Goal: Task Accomplishment & Management: Use online tool/utility

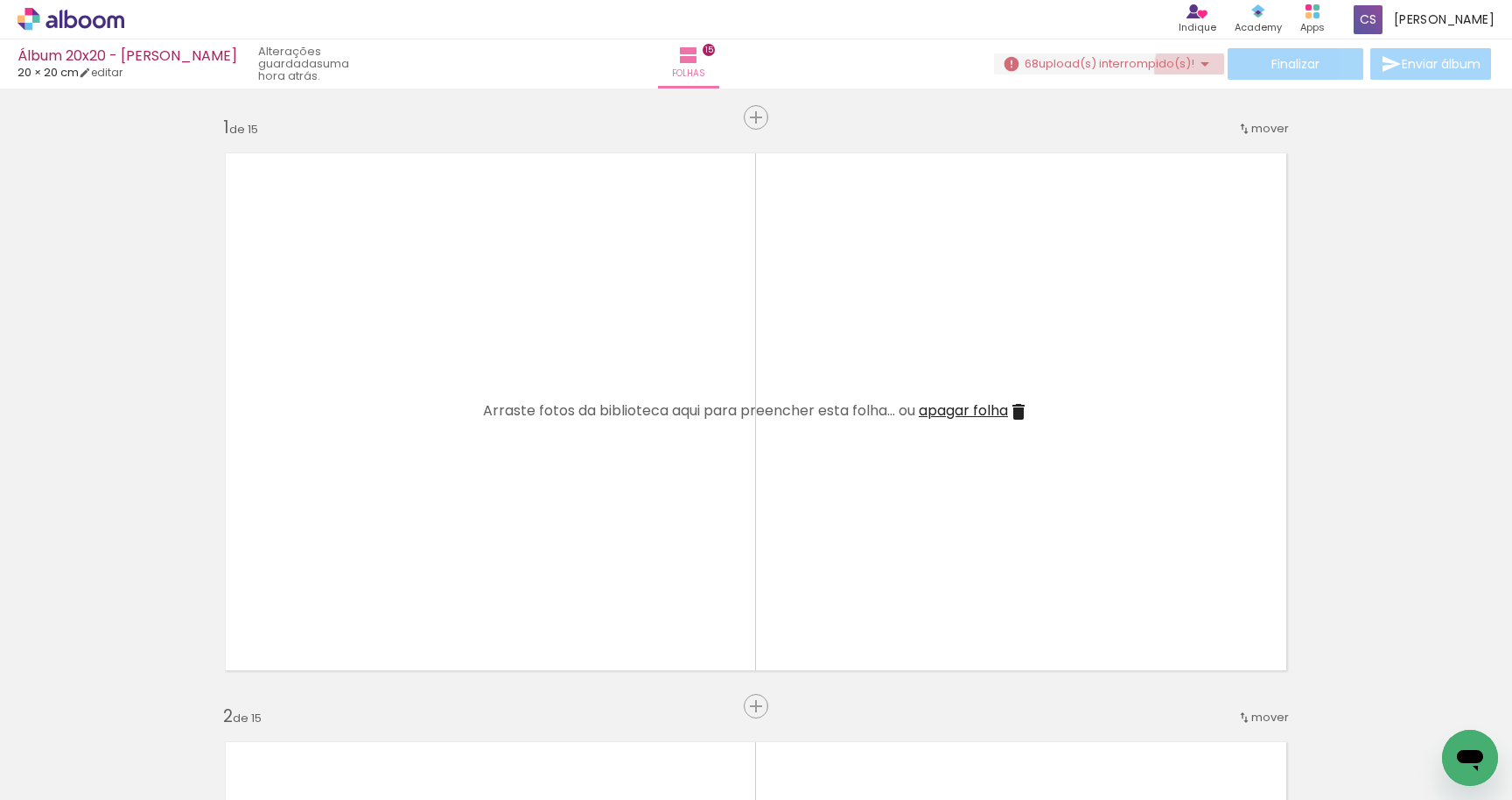
click at [1202, 69] on iron-icon at bounding box center [1205, 64] width 21 height 21
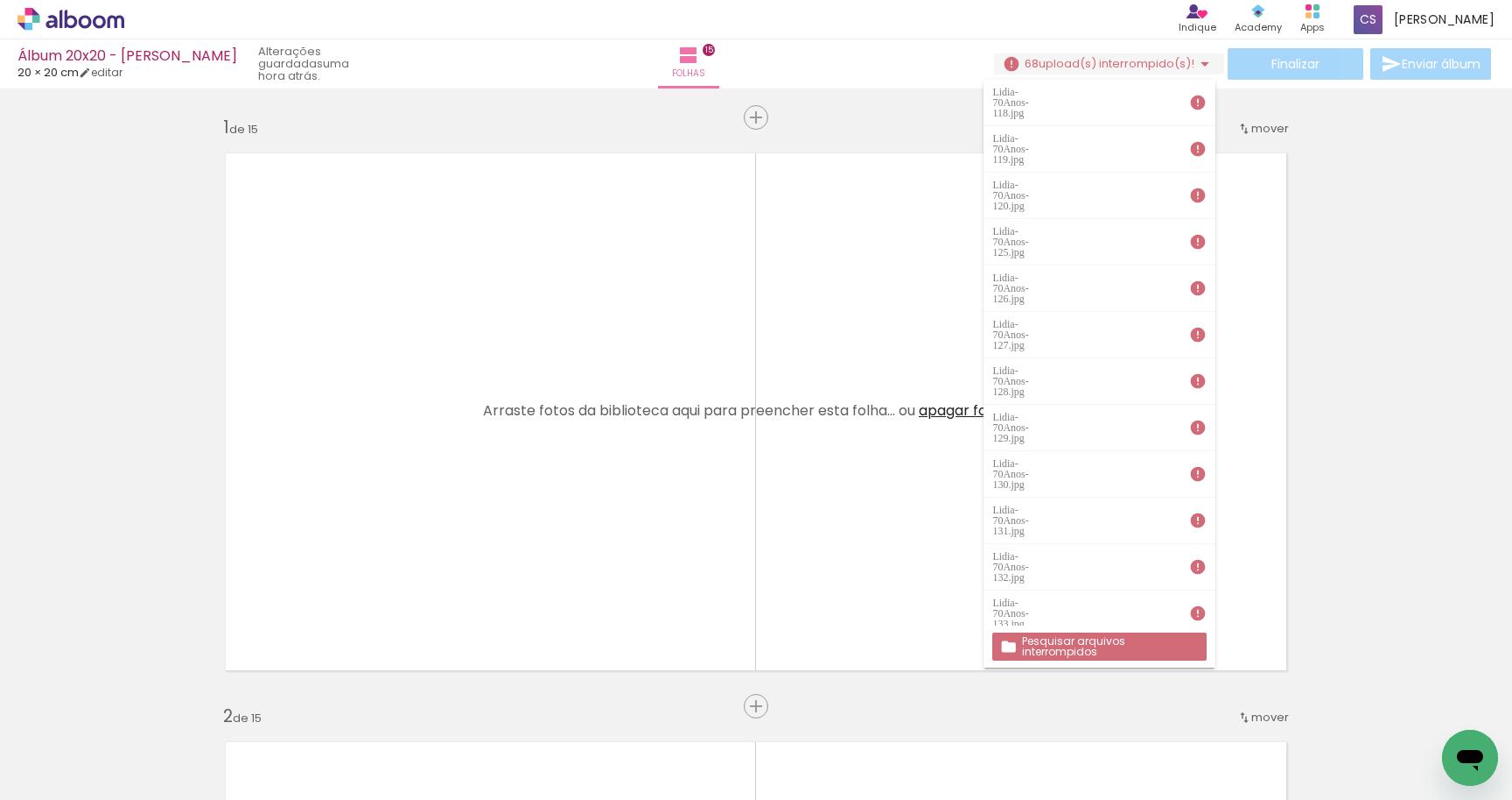
click at [0, 0] on slot "Pesquisar arquivos interrompidos" at bounding box center [0, 0] width 0 height 0
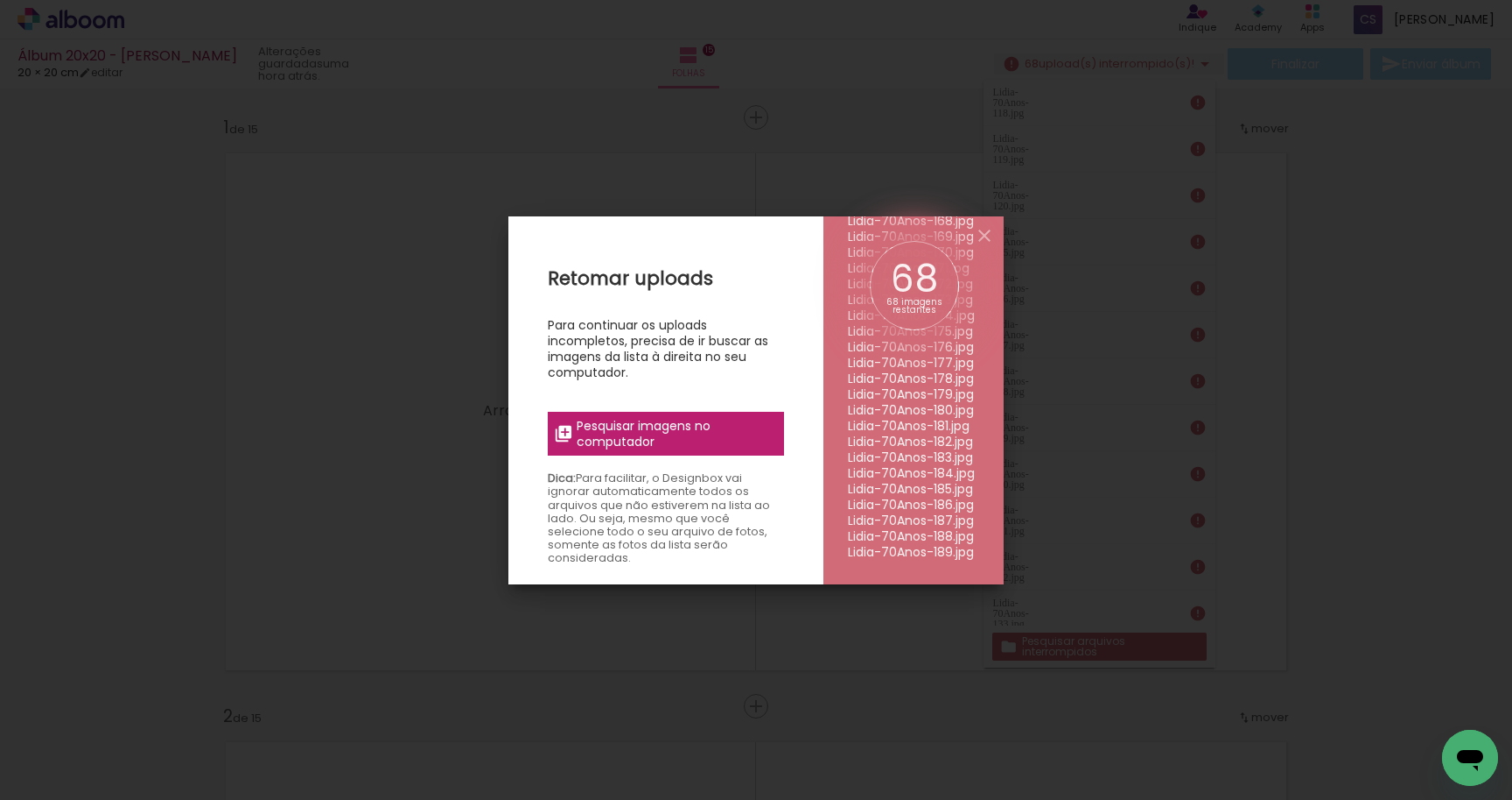
scroll to position [867, 0]
click at [751, 420] on span "Pesquisar imagens no computador" at bounding box center [675, 433] width 197 height 31
click at [0, 0] on input "file" at bounding box center [0, 0] width 0 height 0
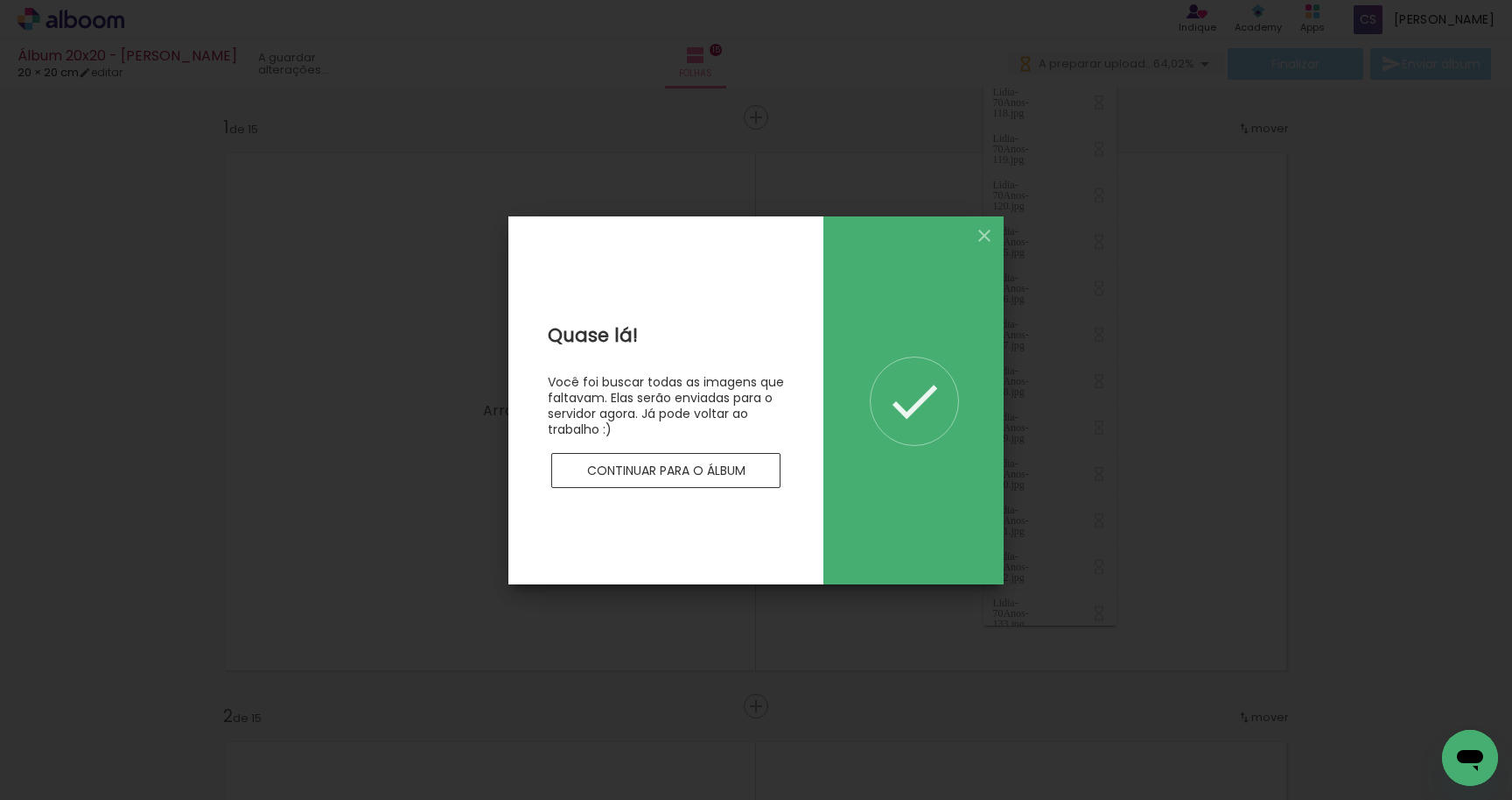
scroll to position [0, 0]
